Goal: Task Accomplishment & Management: Manage account settings

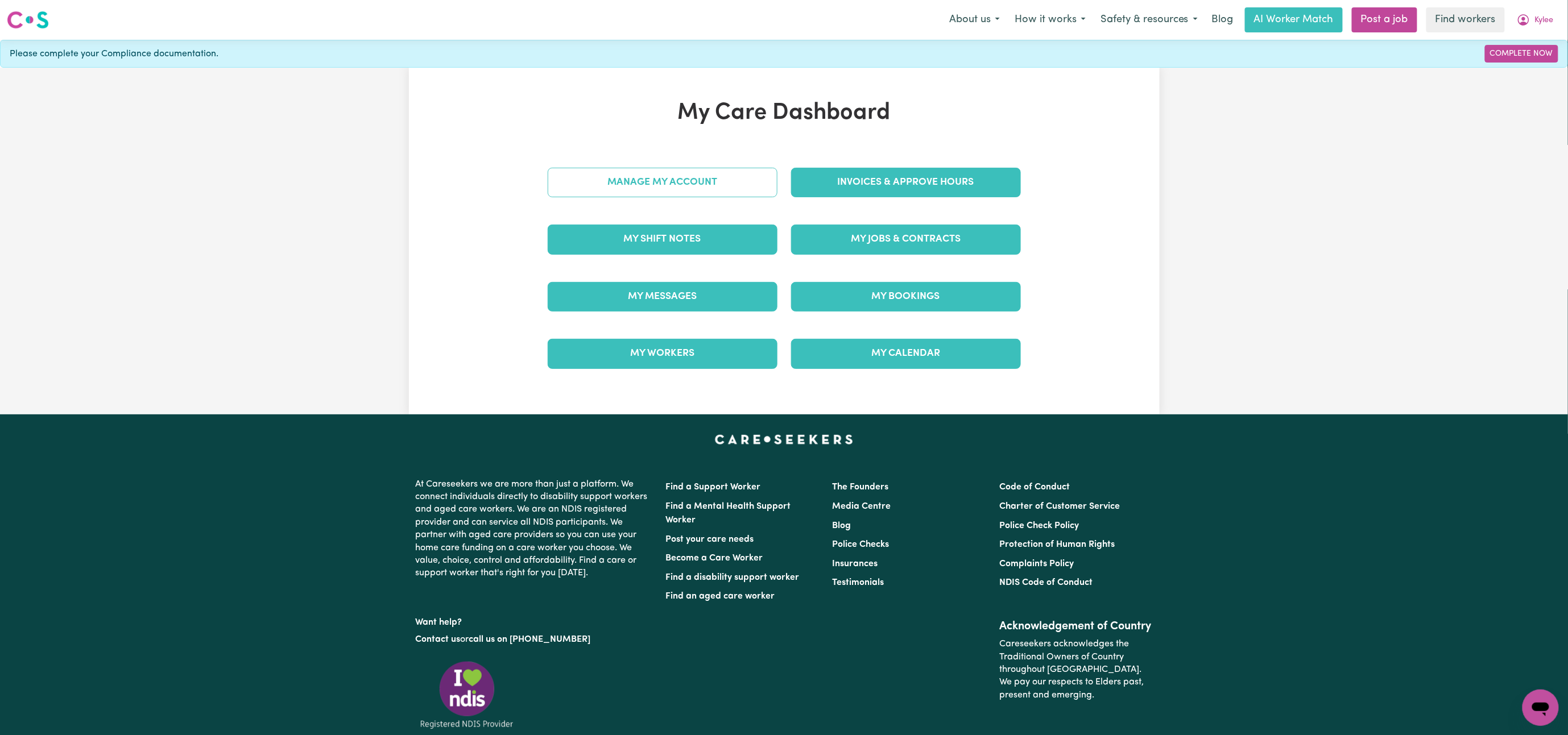
click at [677, 186] on link "Manage My Account" at bounding box center [663, 183] width 230 height 30
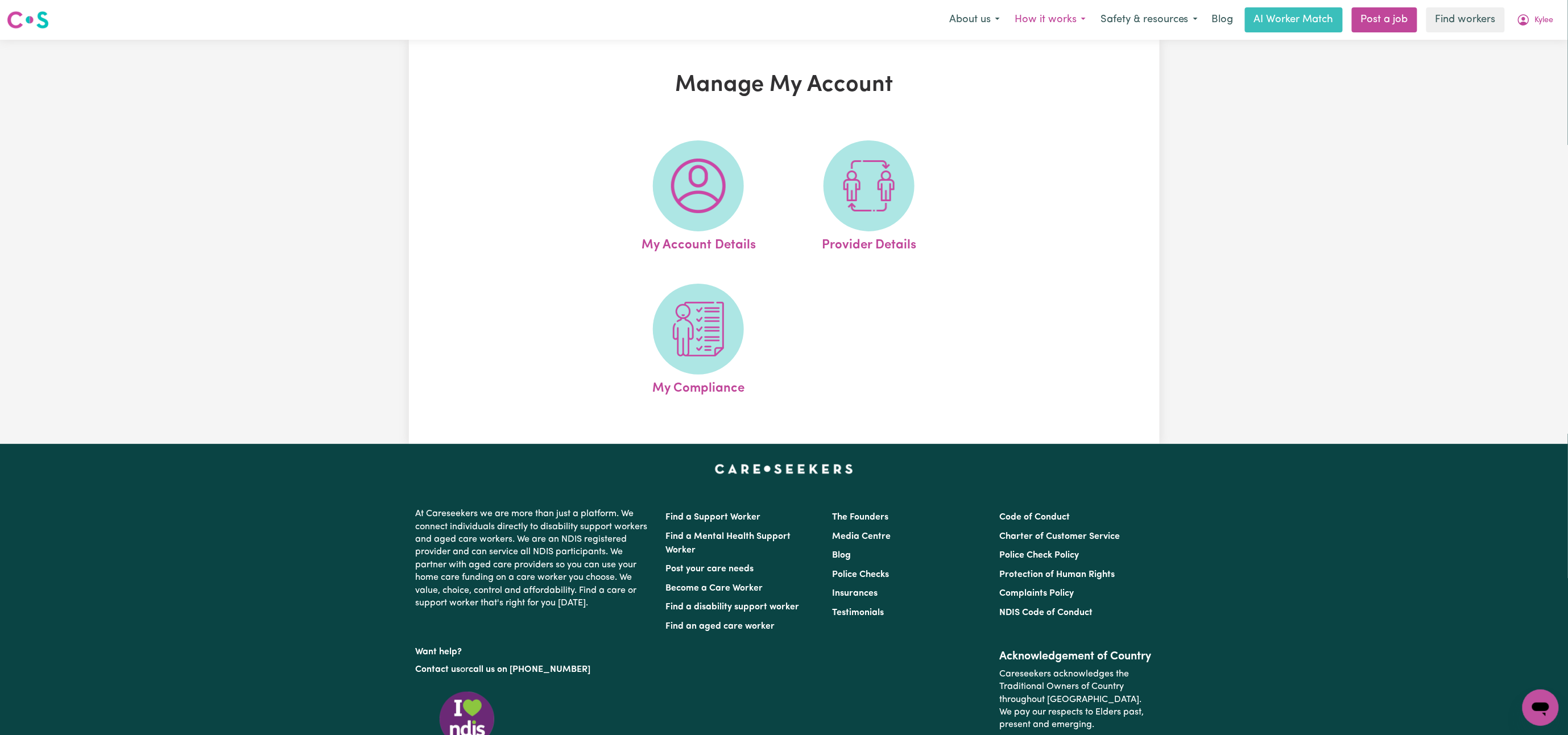
click at [1061, 24] on button "How it works" at bounding box center [1050, 20] width 86 height 24
click at [1125, 13] on button "Safety & resources" at bounding box center [1149, 20] width 112 height 24
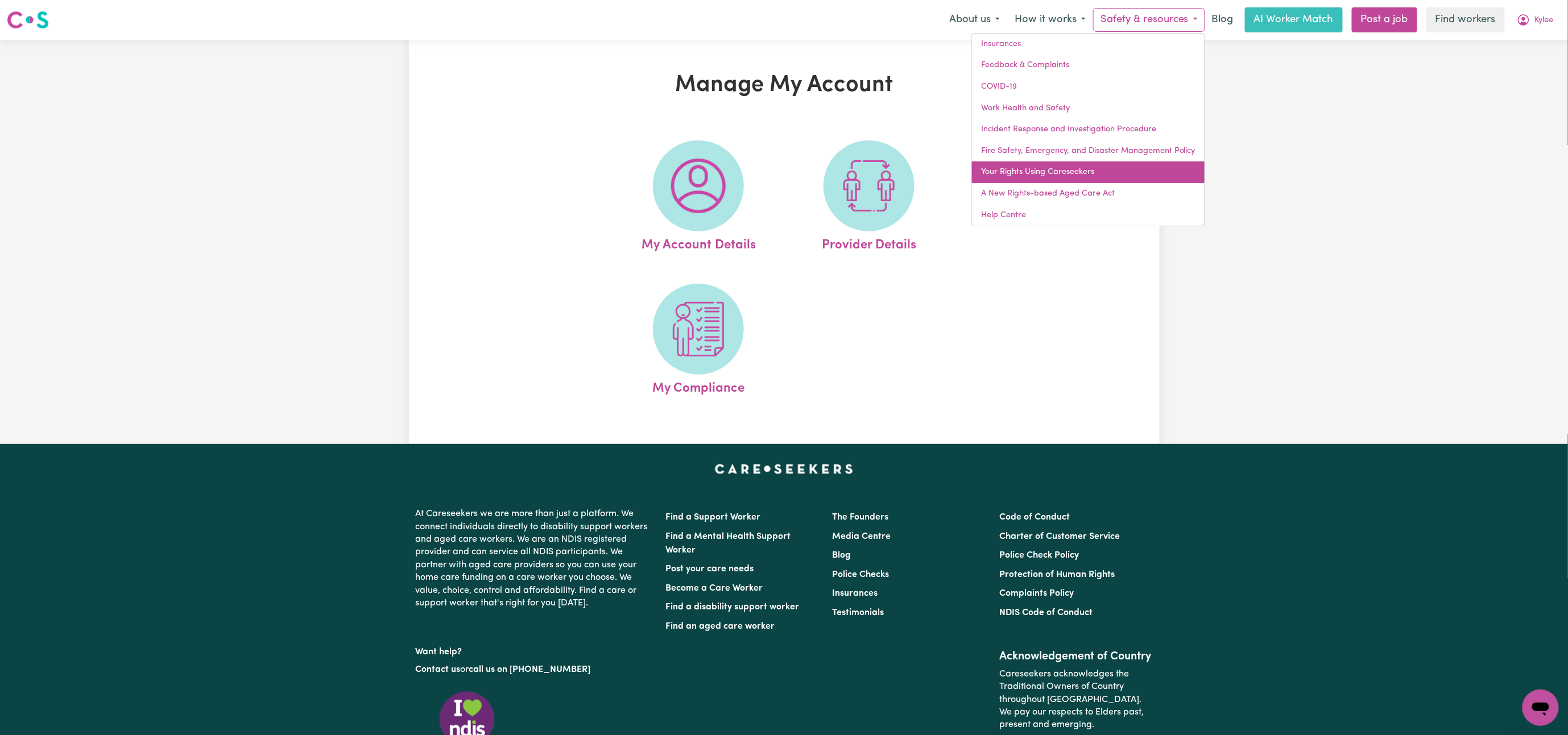
click at [1079, 173] on link "Your Rights Using Careseekers" at bounding box center [1089, 172] width 233 height 21
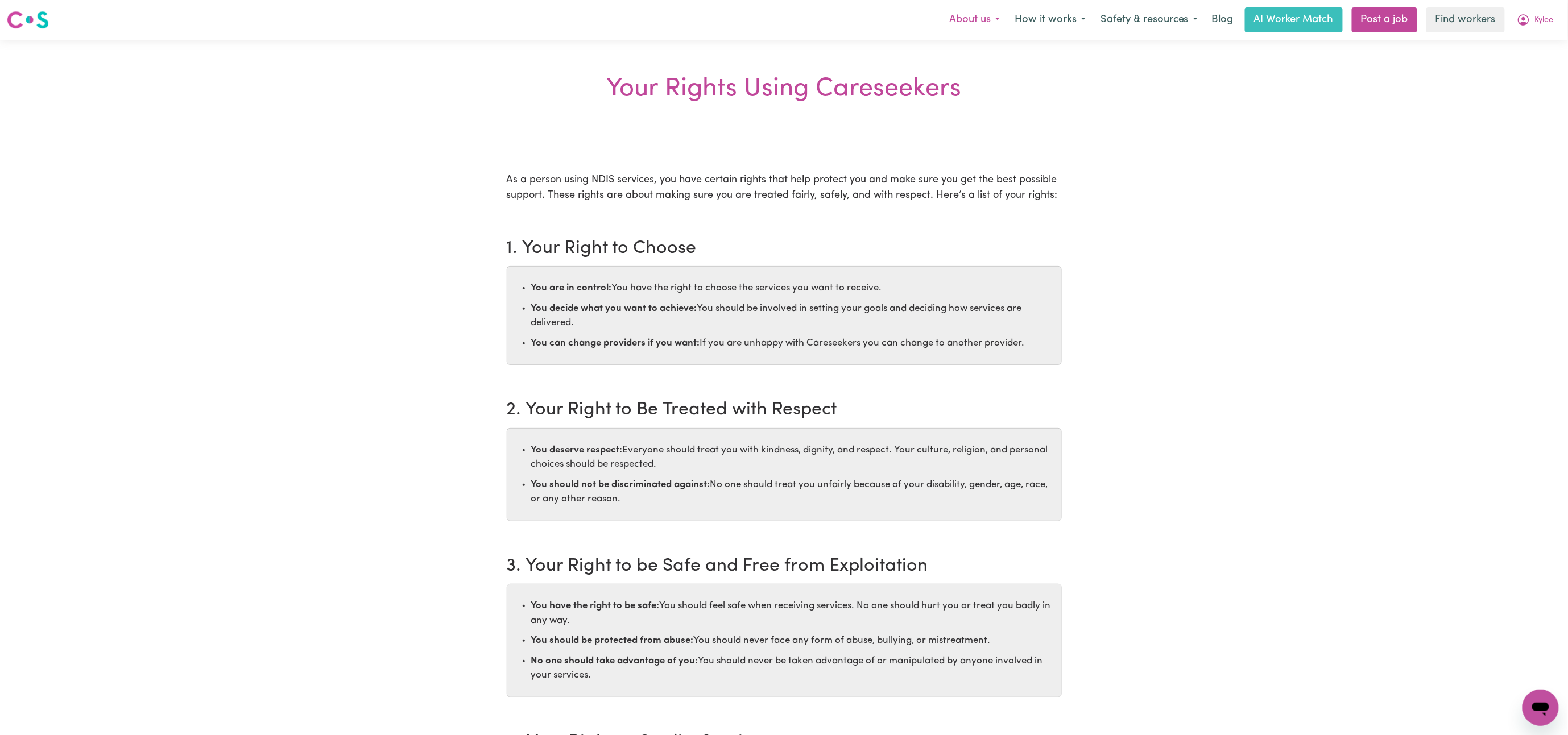
click at [973, 24] on button "About us" at bounding box center [974, 20] width 65 height 24
click at [1525, 20] on icon "My Account" at bounding box center [1523, 20] width 13 height 13
click at [1510, 48] on link "My Dashboard" at bounding box center [1516, 44] width 90 height 21
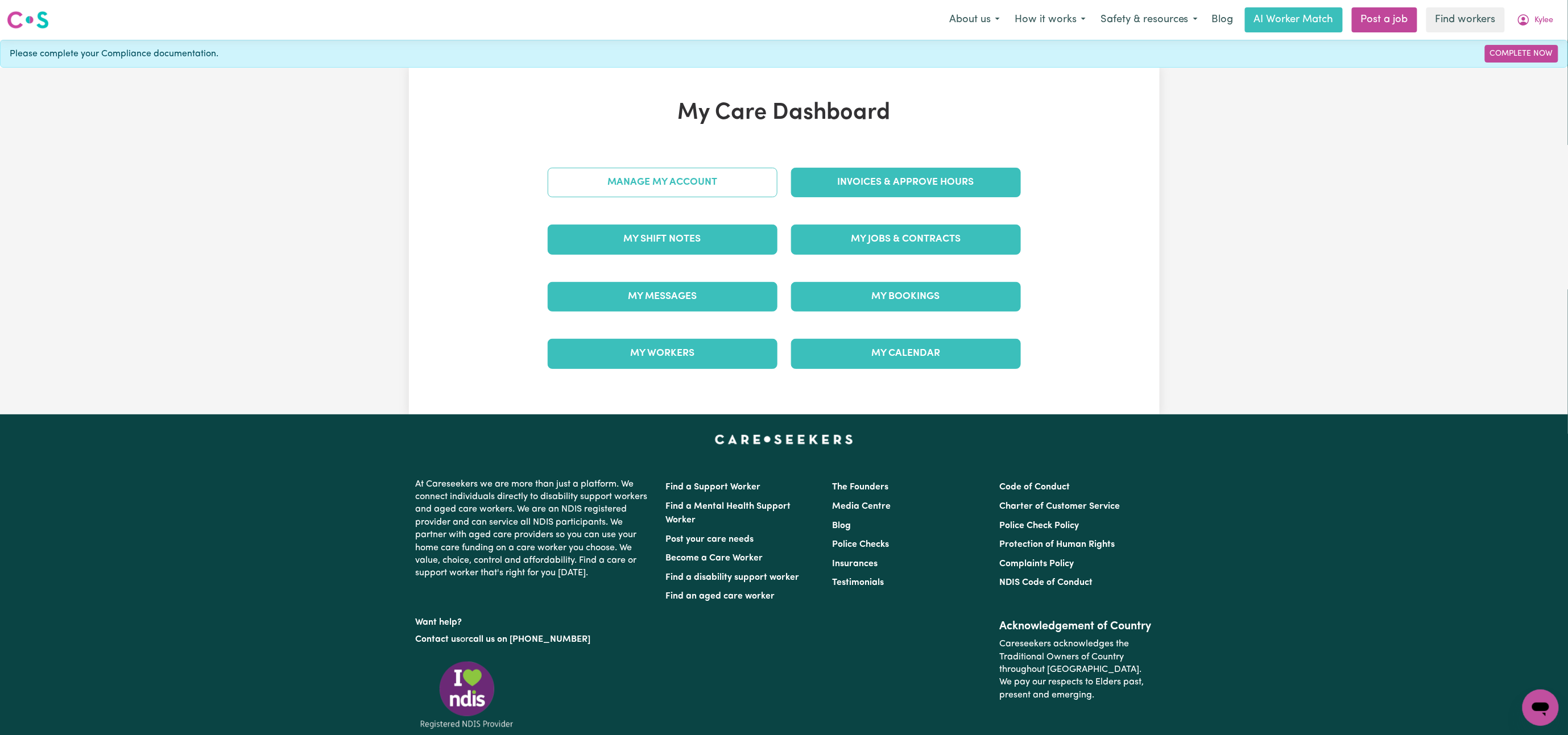
click at [699, 184] on link "Manage My Account" at bounding box center [663, 183] width 230 height 30
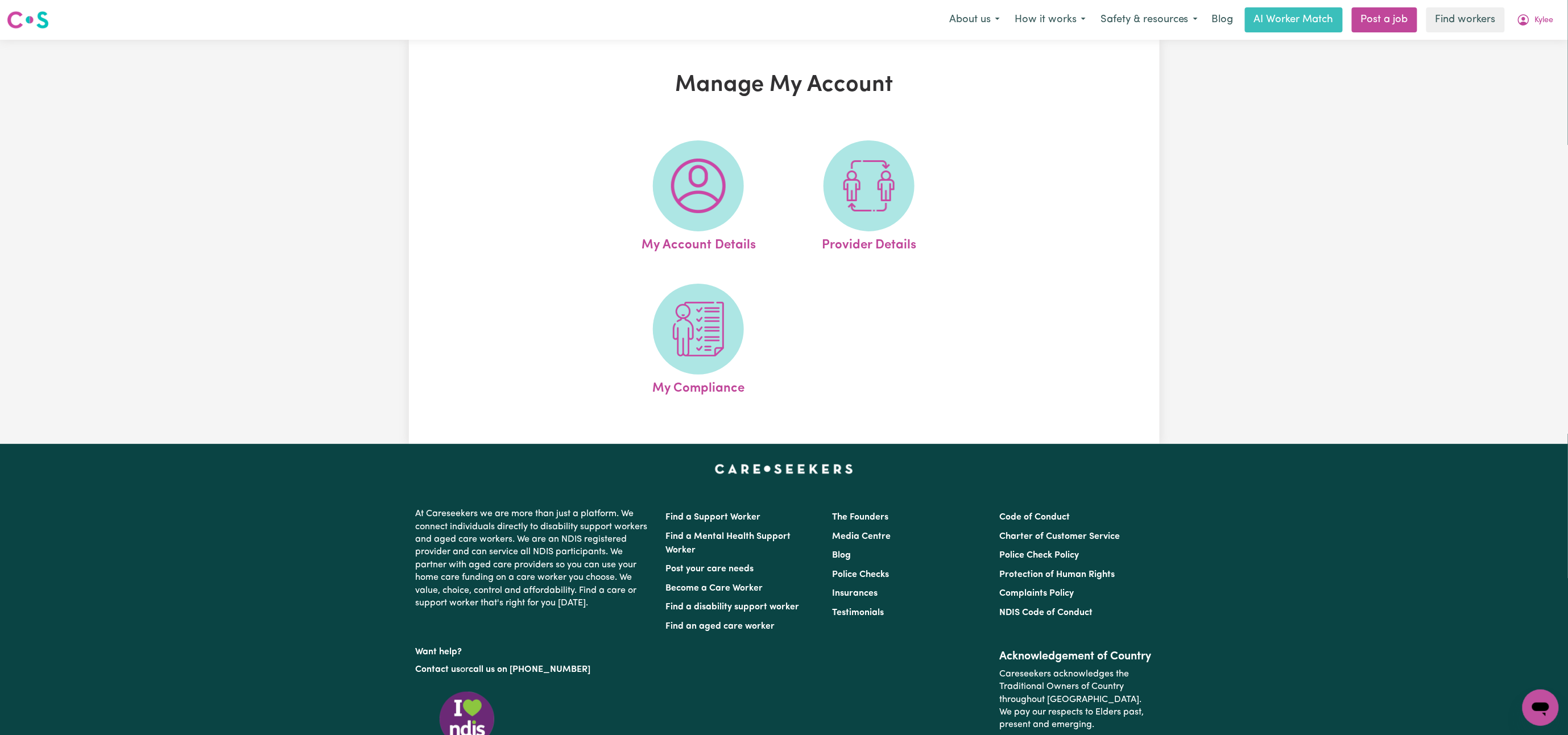
click at [699, 184] on img at bounding box center [698, 186] width 54 height 54
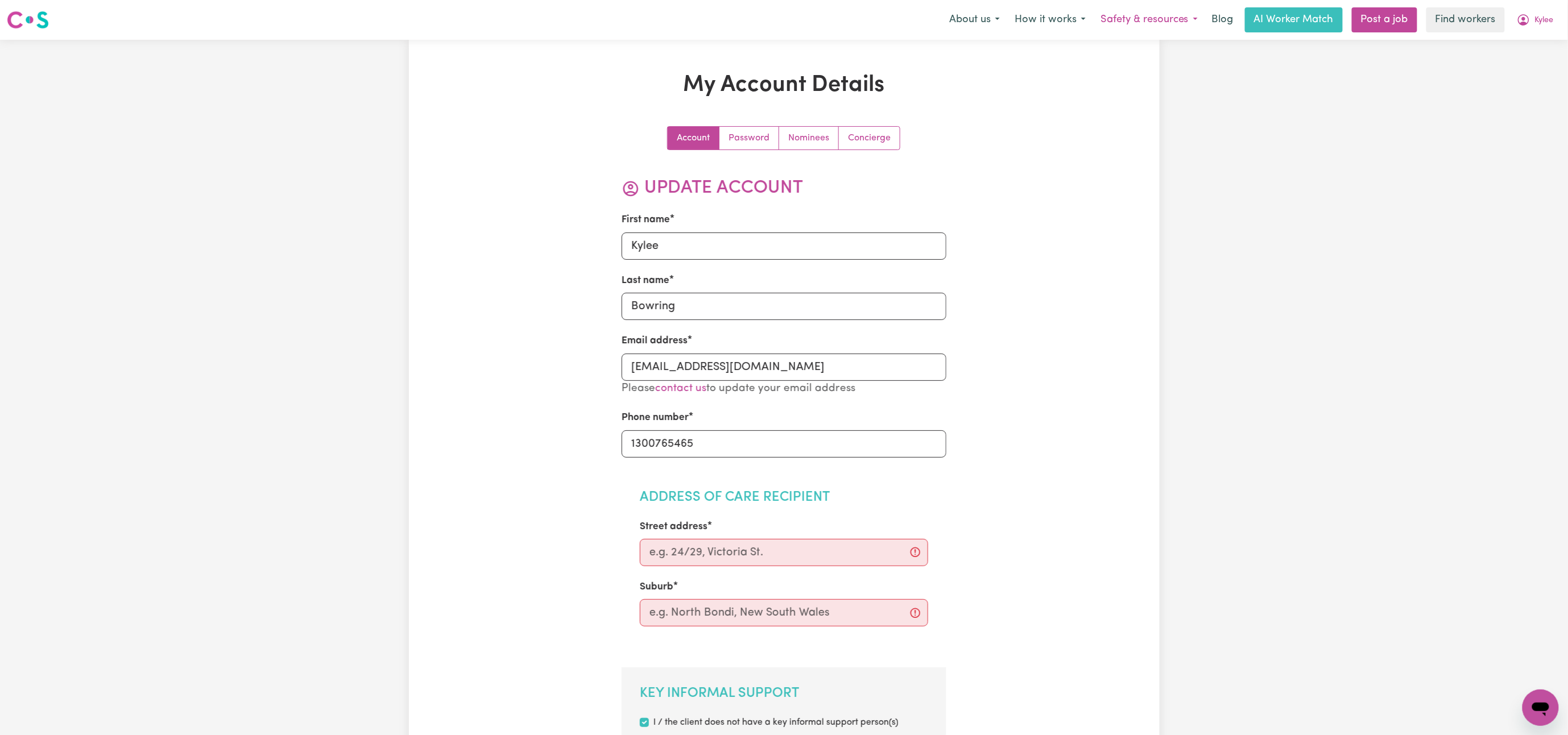
click at [1178, 21] on button "Safety & resources" at bounding box center [1149, 20] width 112 height 24
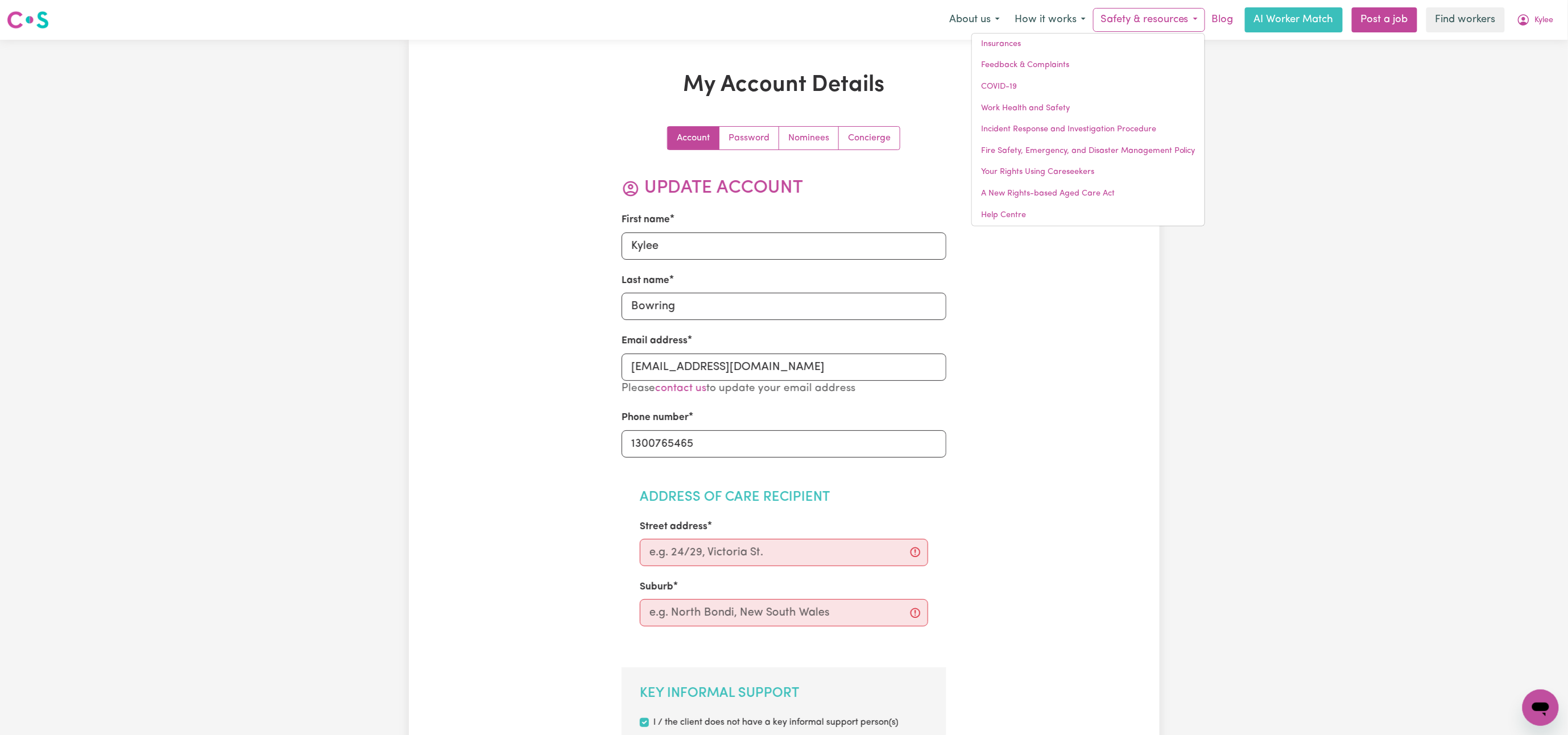
click at [1222, 13] on link "Blog" at bounding box center [1222, 20] width 35 height 25
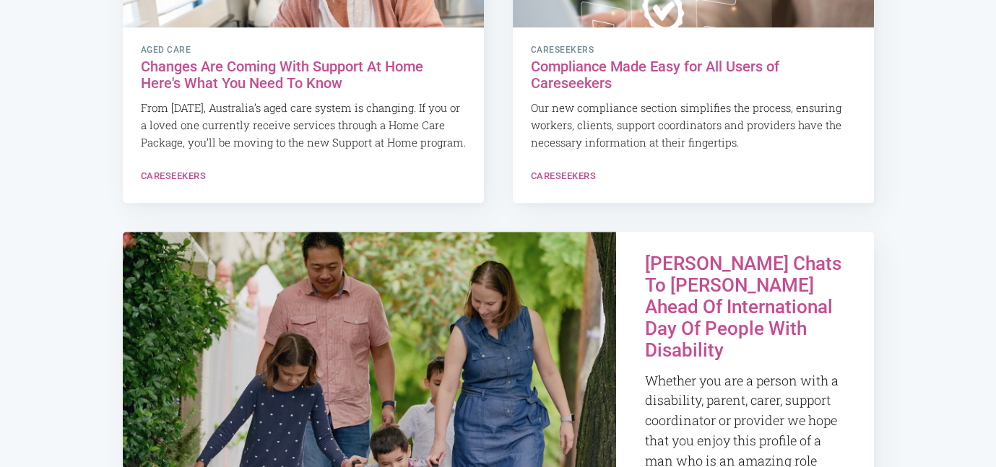
scroll to position [1132, 0]
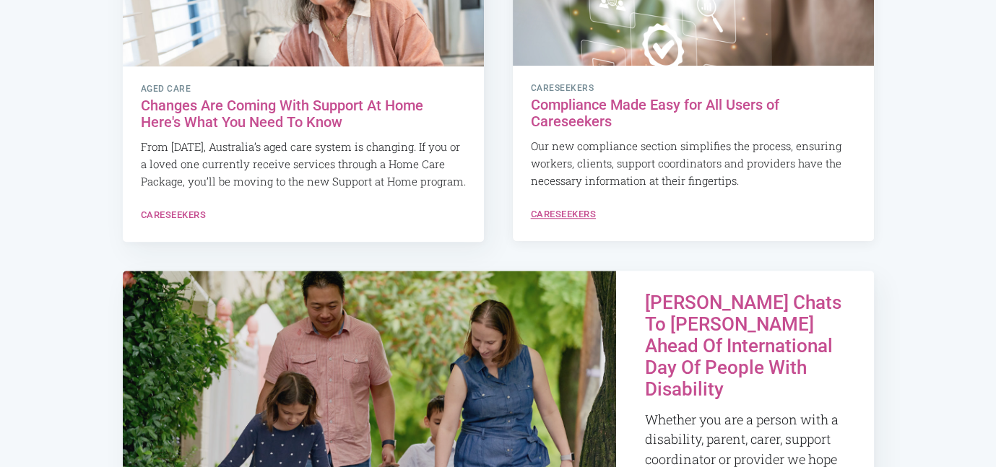
click at [588, 220] on link "Careseekers" at bounding box center [564, 214] width 66 height 11
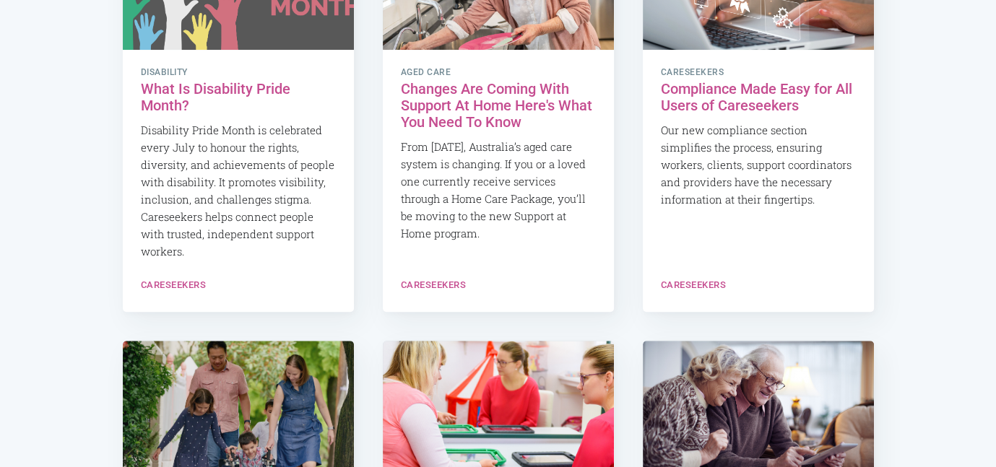
scroll to position [867, 0]
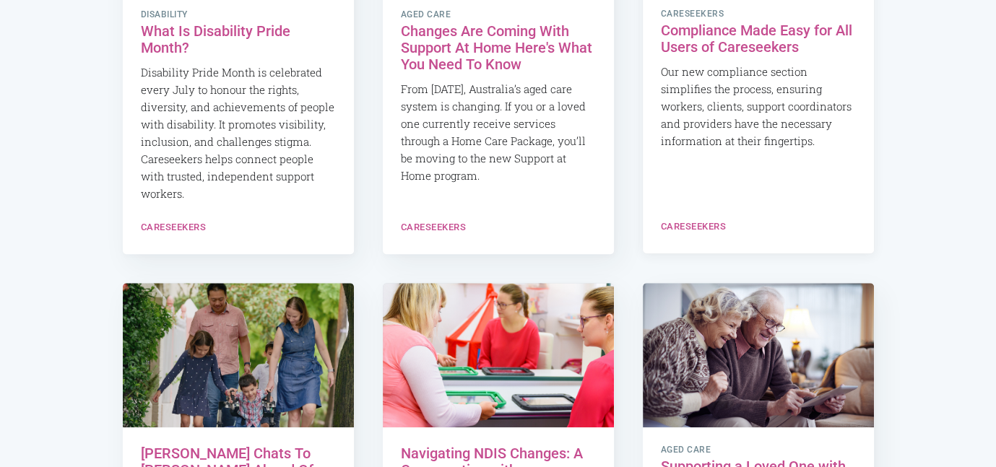
click at [729, 36] on h2 "Compliance Made Easy for All Users of Careseekers" at bounding box center [758, 38] width 195 height 33
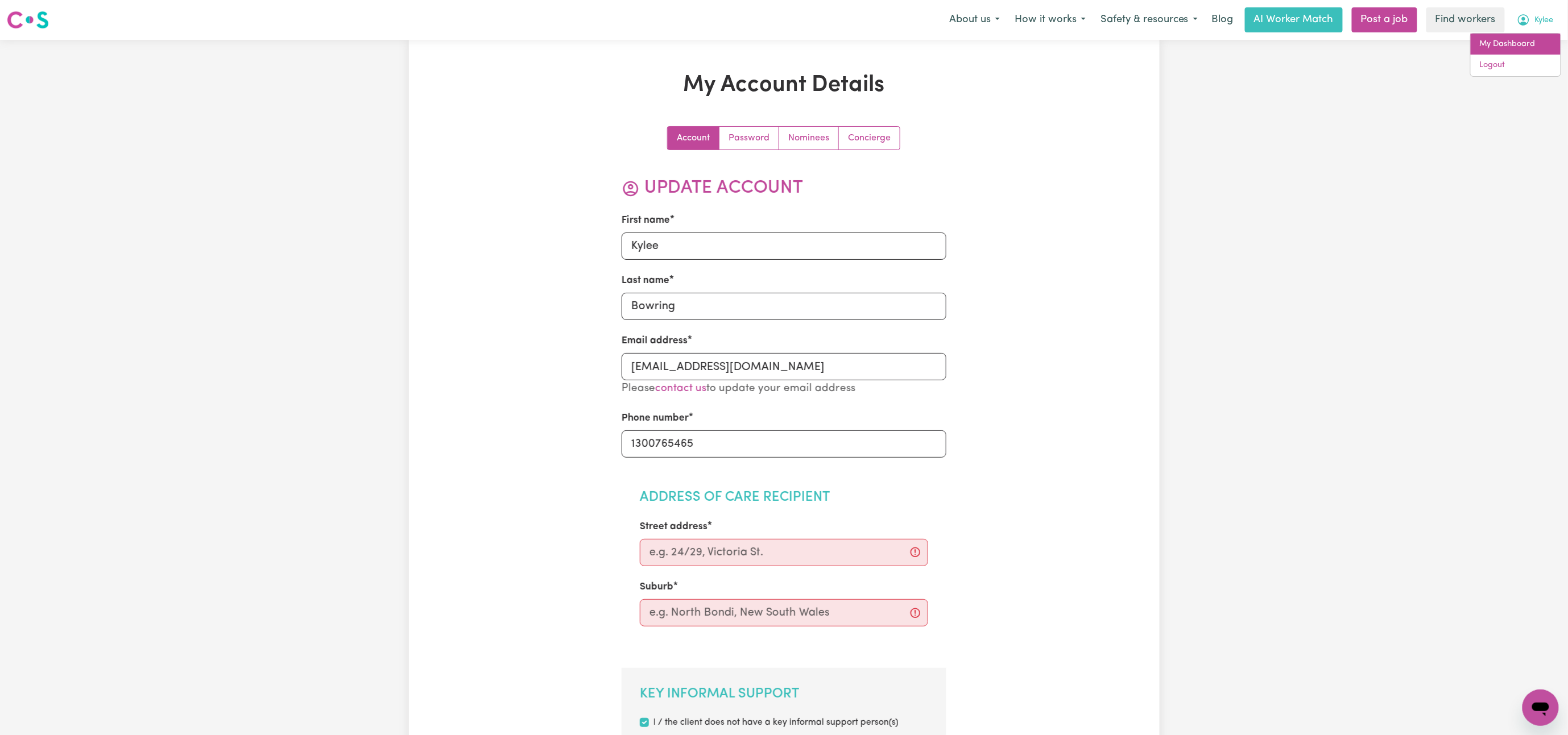
click at [1520, 43] on link "My Dashboard" at bounding box center [1516, 44] width 90 height 21
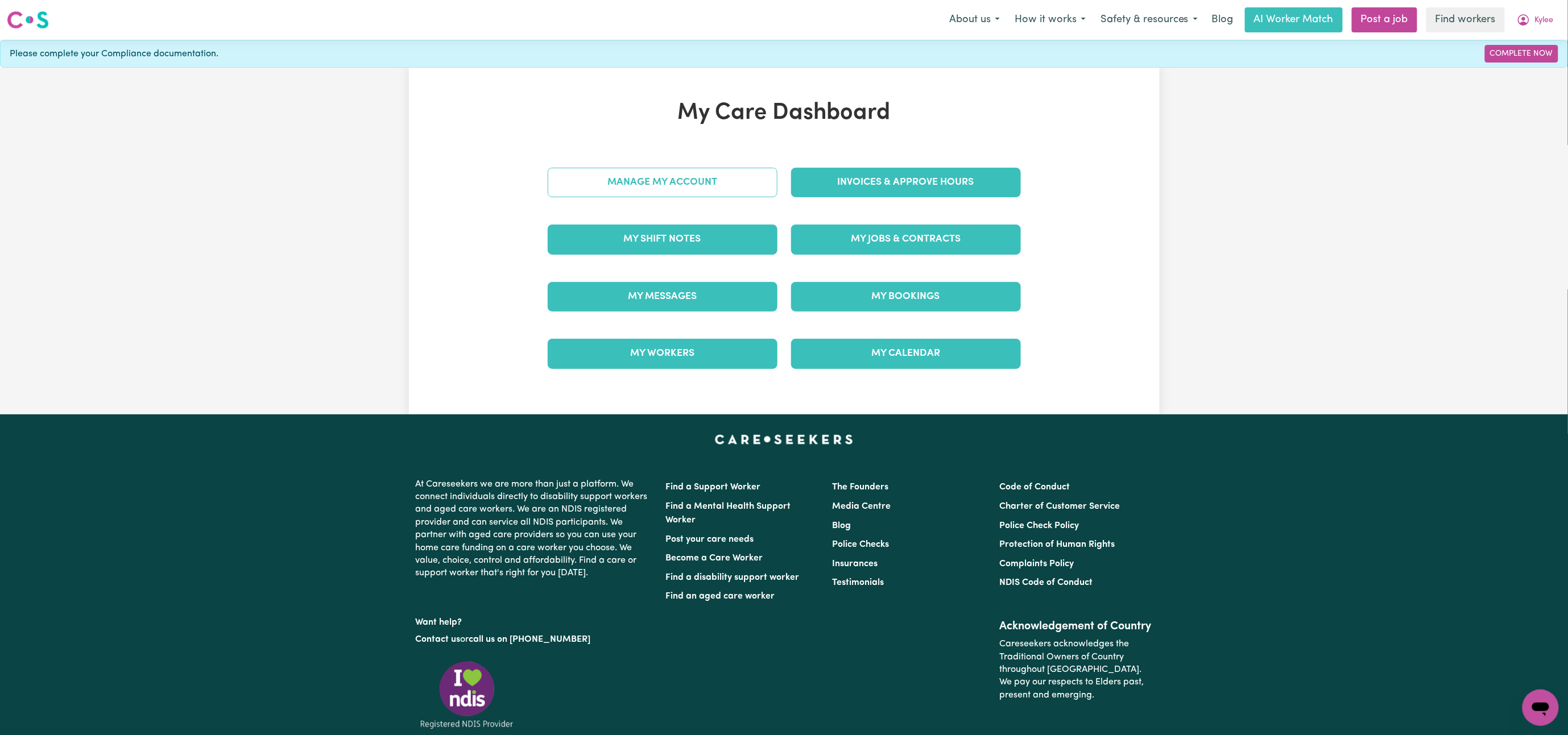
click at [651, 178] on link "Manage My Account" at bounding box center [663, 183] width 230 height 30
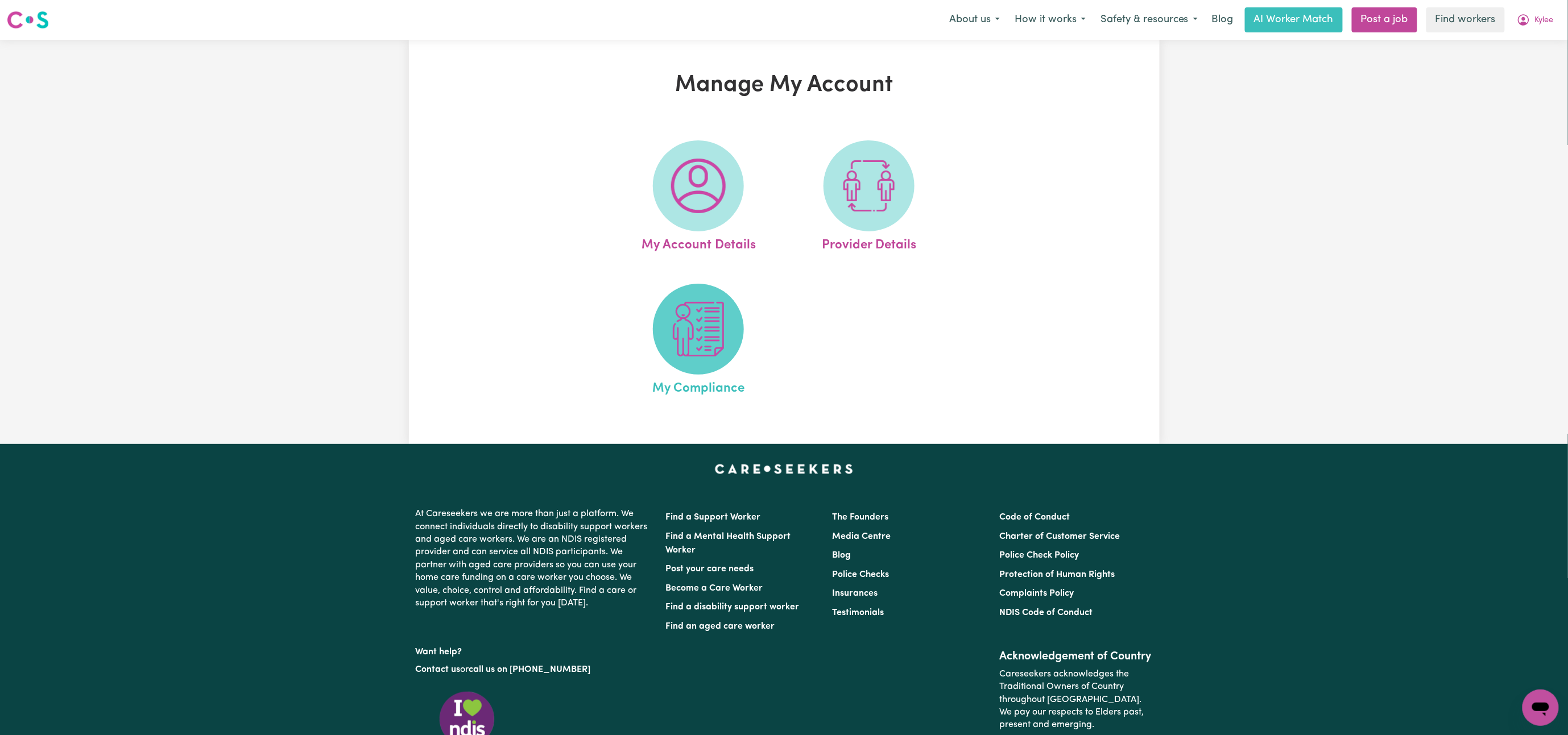
click at [709, 323] on img at bounding box center [698, 329] width 54 height 54
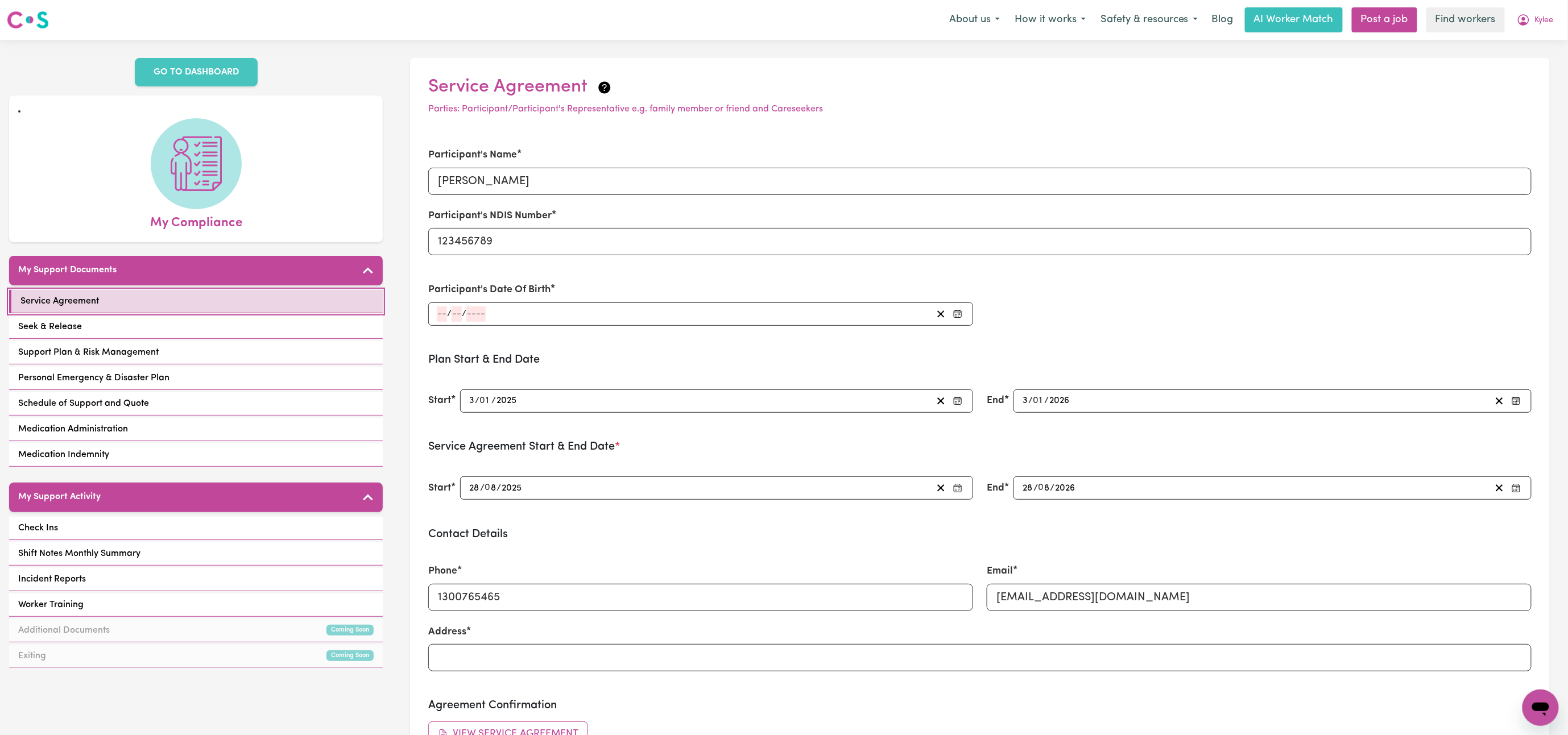
click at [83, 301] on span "Service Agreement" at bounding box center [60, 301] width 79 height 13
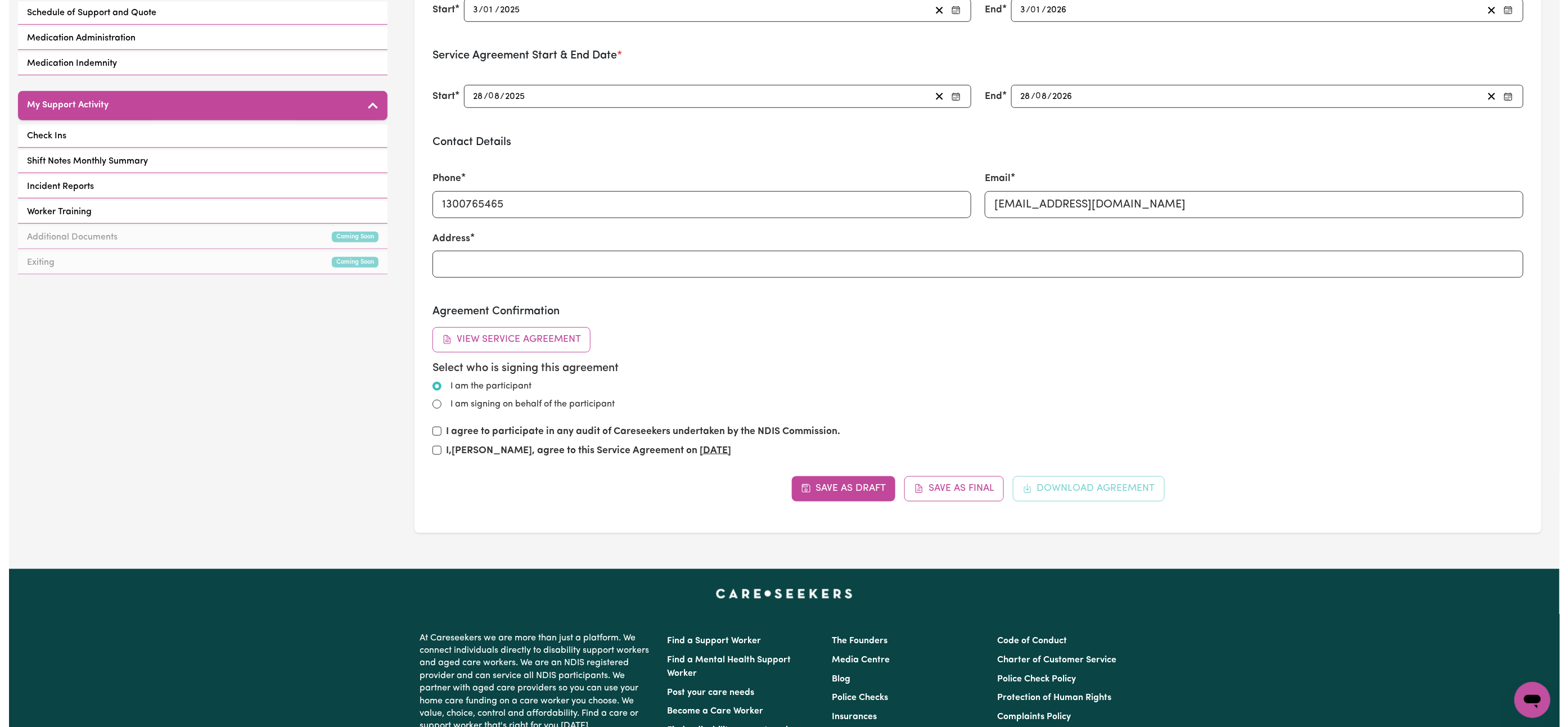
scroll to position [412, 0]
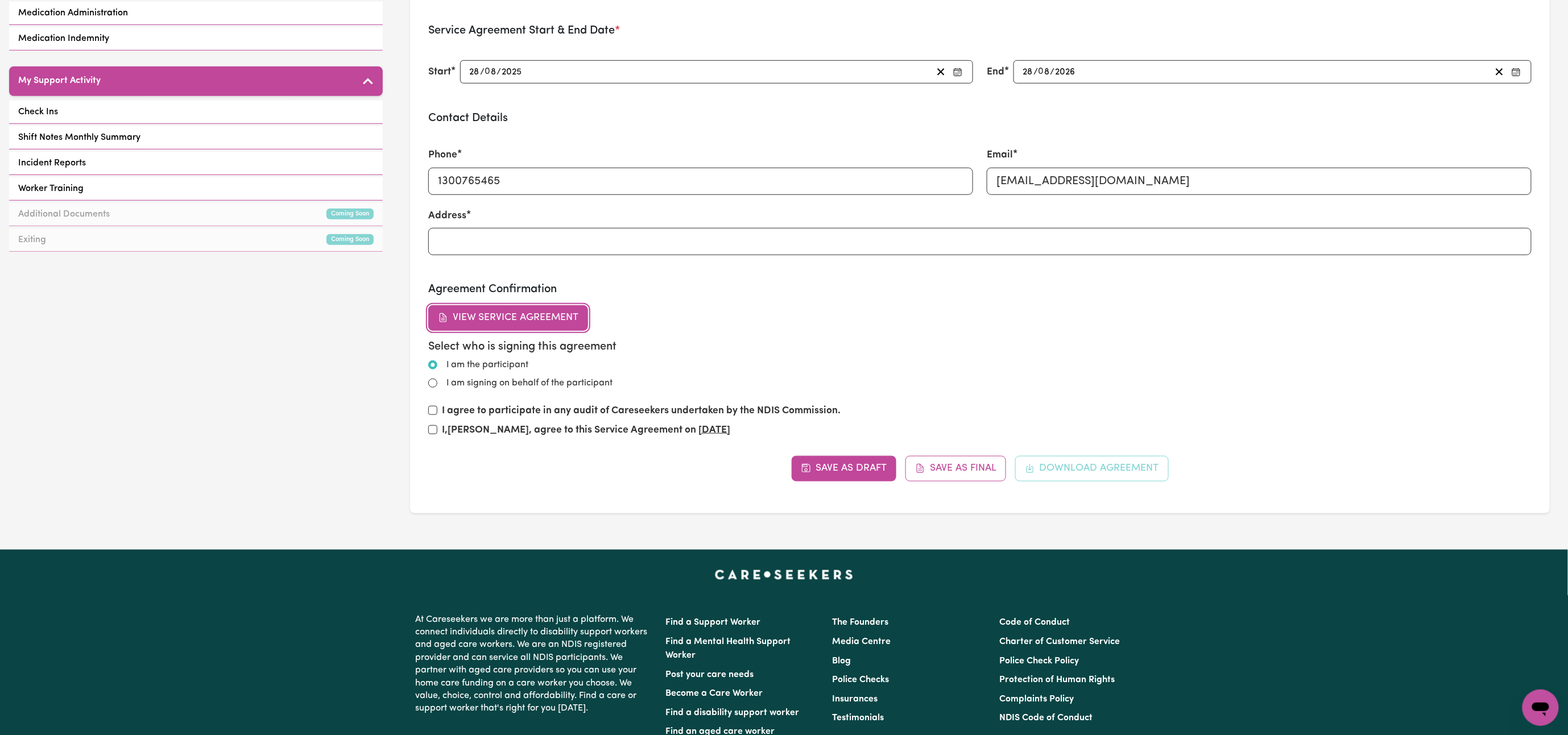
click at [532, 325] on button "View Service Agreement" at bounding box center [508, 318] width 160 height 25
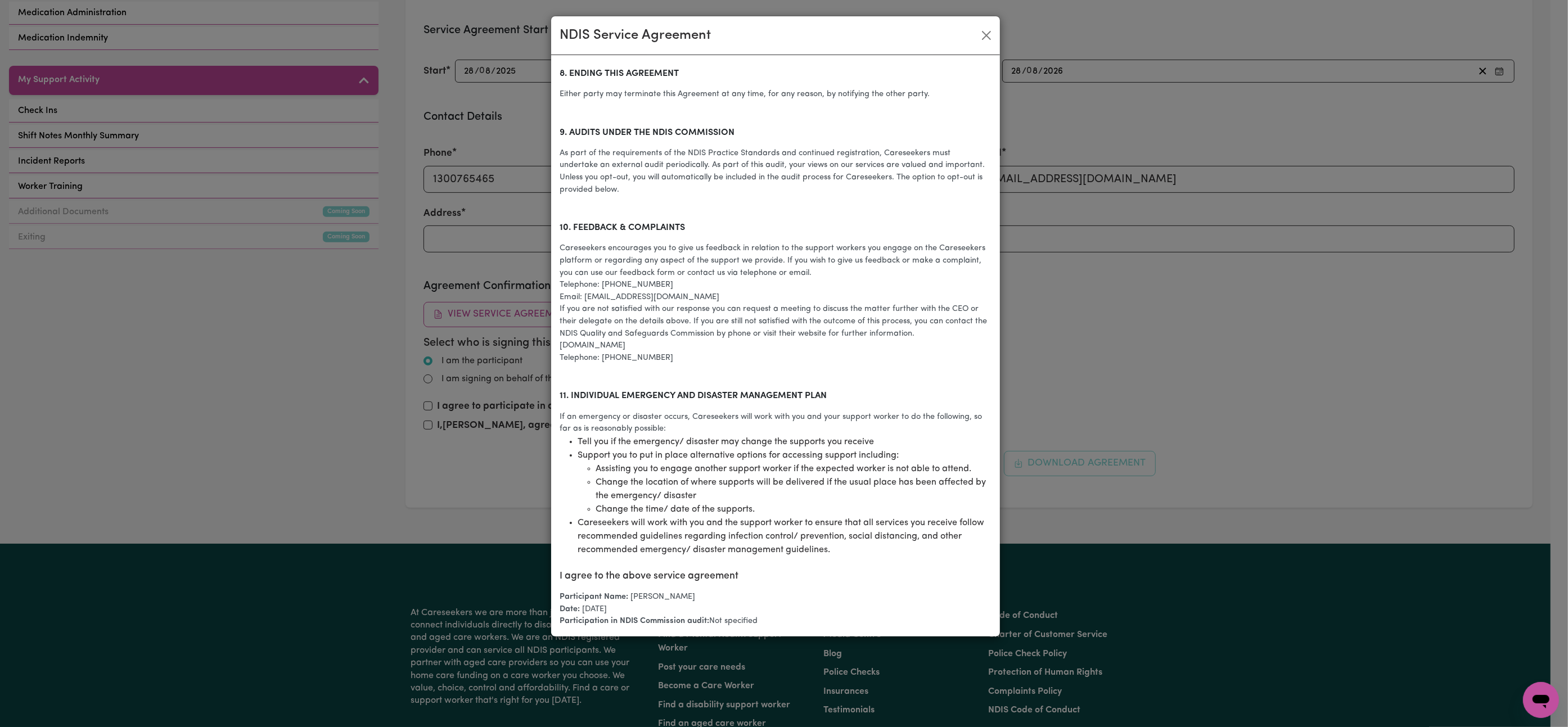
scroll to position [2039, 0]
